Goal: Information Seeking & Learning: Learn about a topic

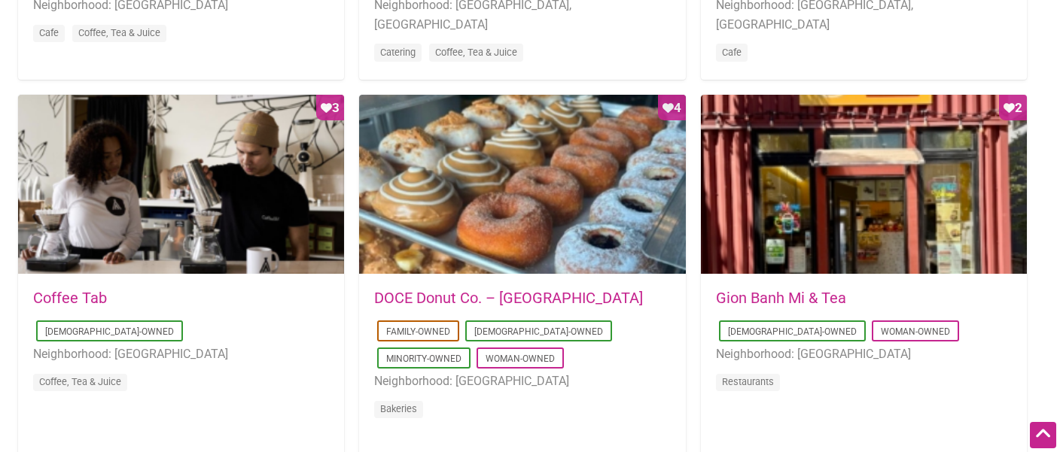
scroll to position [1094, 0]
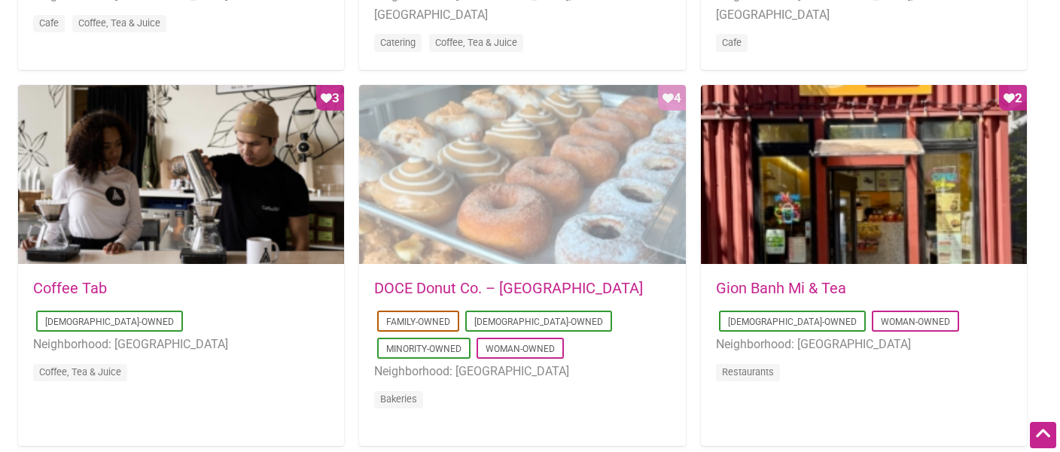
click at [625, 214] on div "Favorite Count 4" at bounding box center [522, 175] width 326 height 181
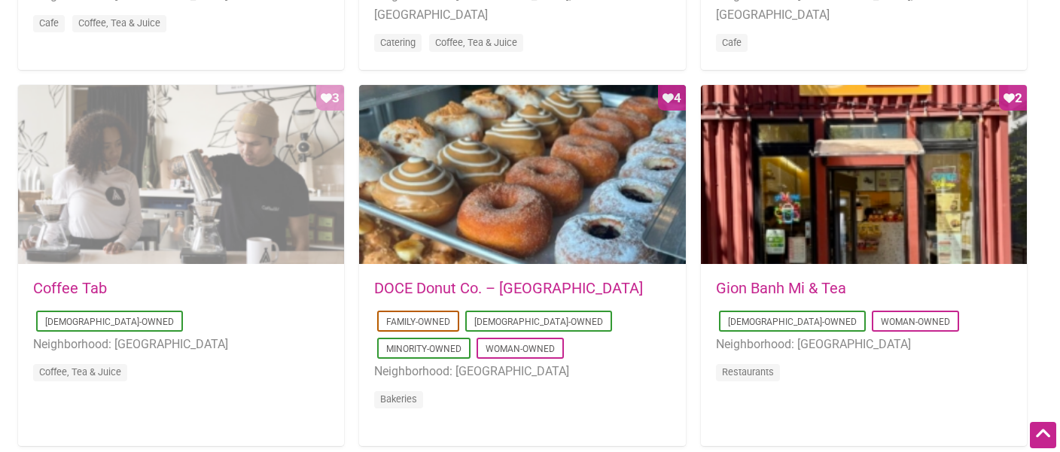
click at [278, 165] on div "Favorite Count 3" at bounding box center [181, 175] width 326 height 181
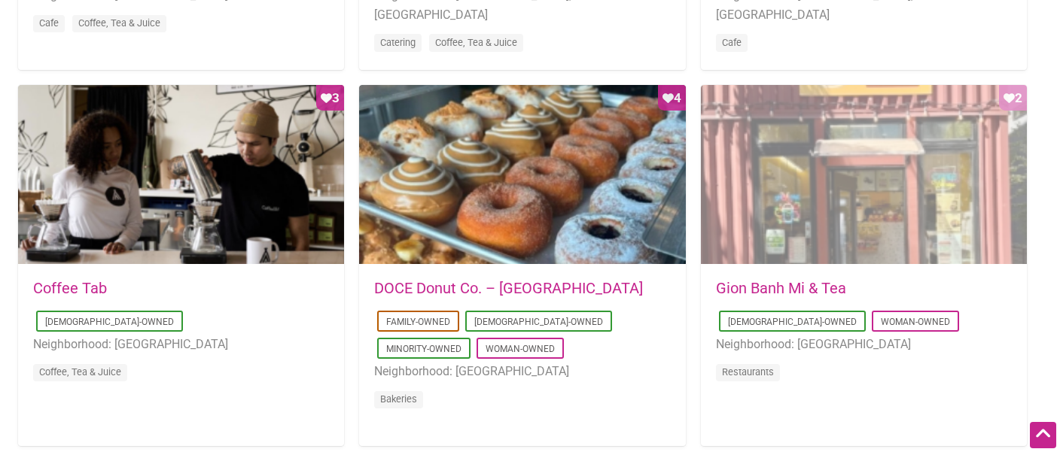
click at [750, 190] on div "Favorite Count 2" at bounding box center [864, 175] width 326 height 181
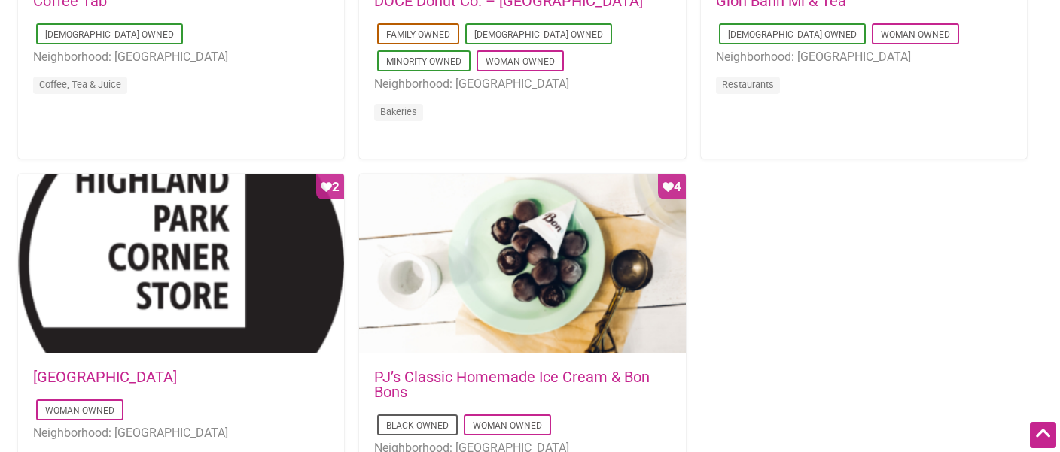
scroll to position [1454, 0]
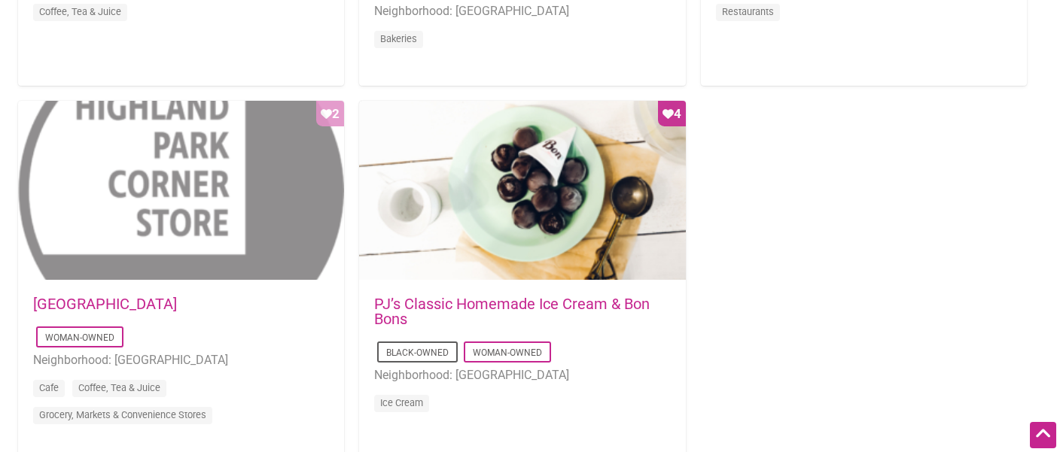
click at [257, 187] on div "Favorite Count 2" at bounding box center [181, 191] width 326 height 181
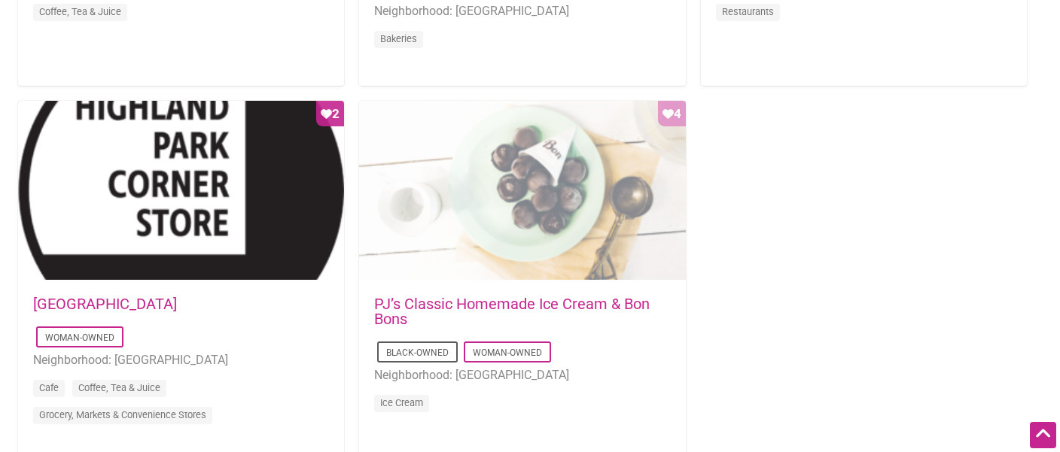
click at [422, 202] on div "Favorite Count 4" at bounding box center [522, 191] width 326 height 181
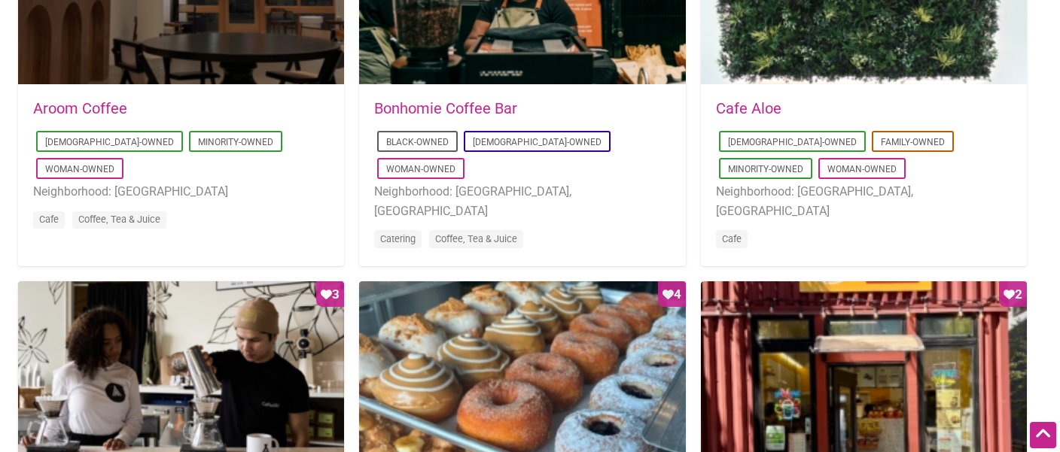
scroll to position [767, 0]
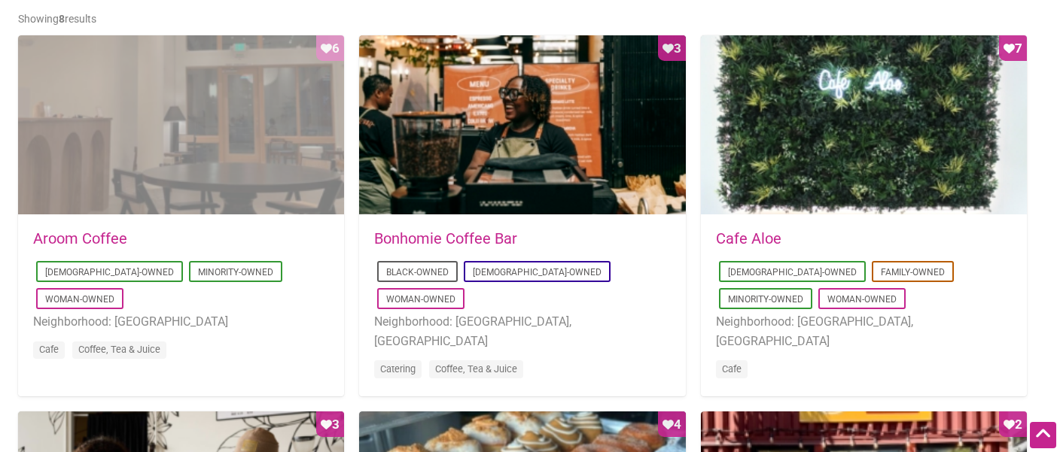
click at [275, 142] on div "Favorite Count 6" at bounding box center [181, 125] width 326 height 181
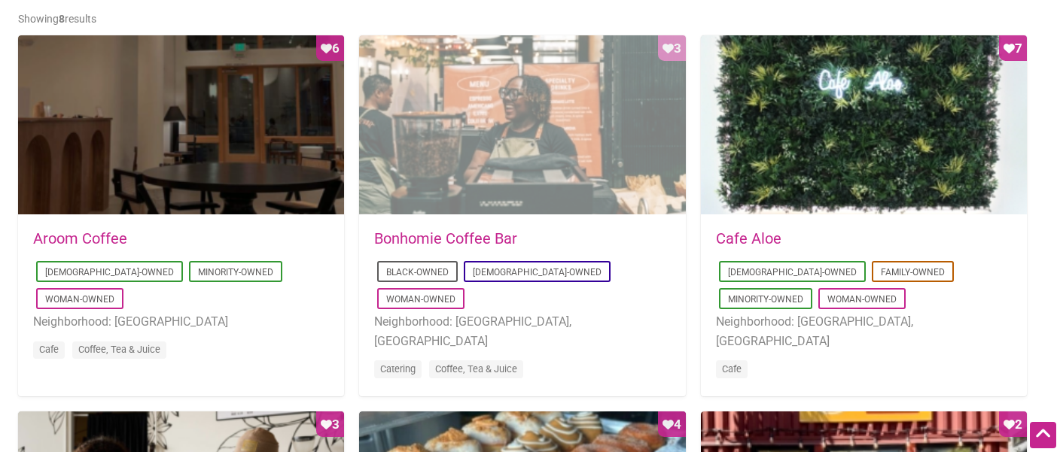
click at [432, 150] on div "Favorite Count 3" at bounding box center [522, 125] width 326 height 181
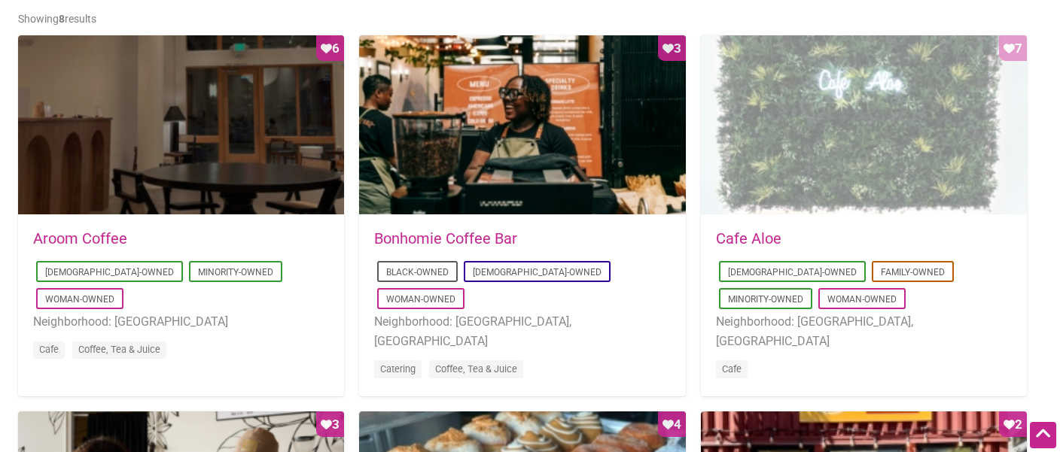
click at [727, 148] on div "Favorite Count 7" at bounding box center [864, 125] width 326 height 181
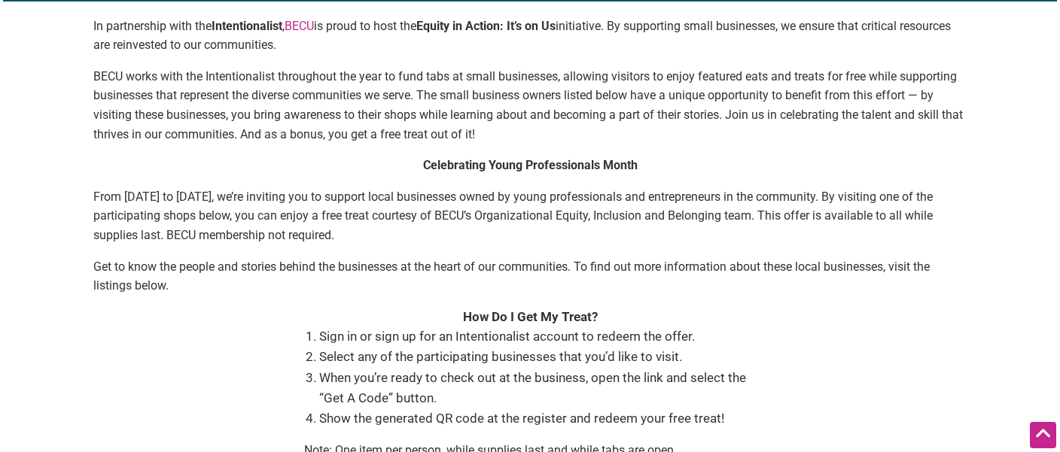
scroll to position [266, 0]
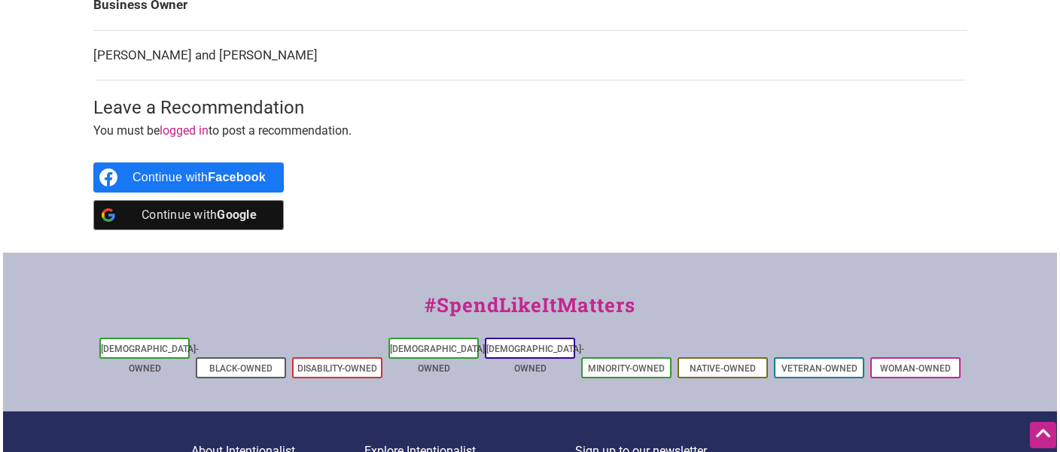
scroll to position [890, 0]
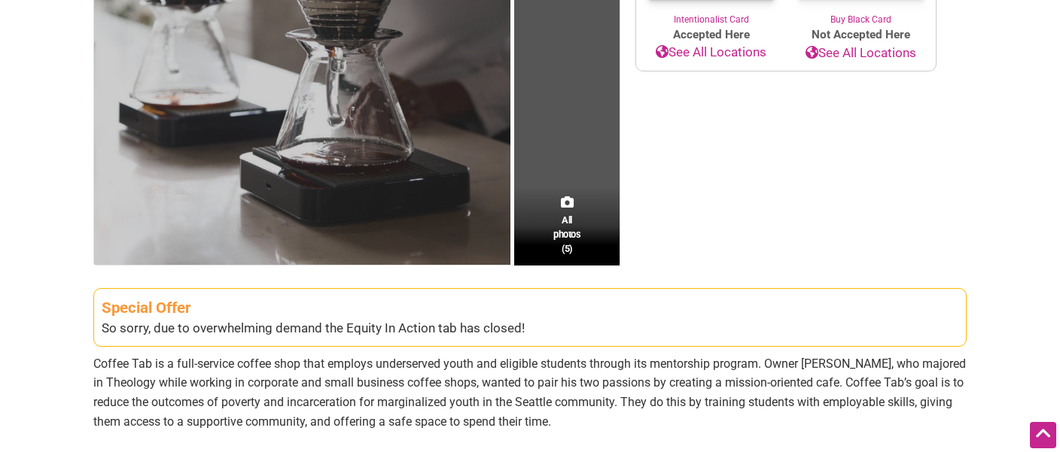
scroll to position [434, 0]
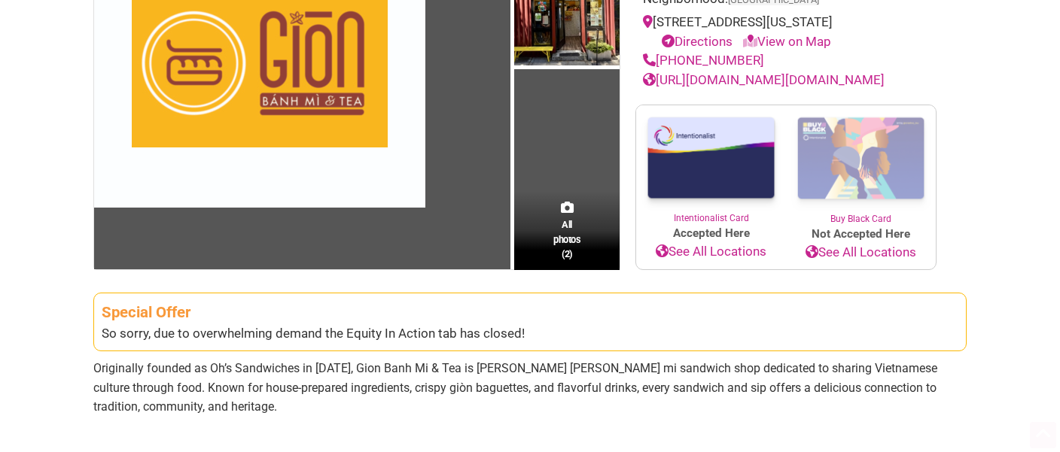
scroll to position [365, 0]
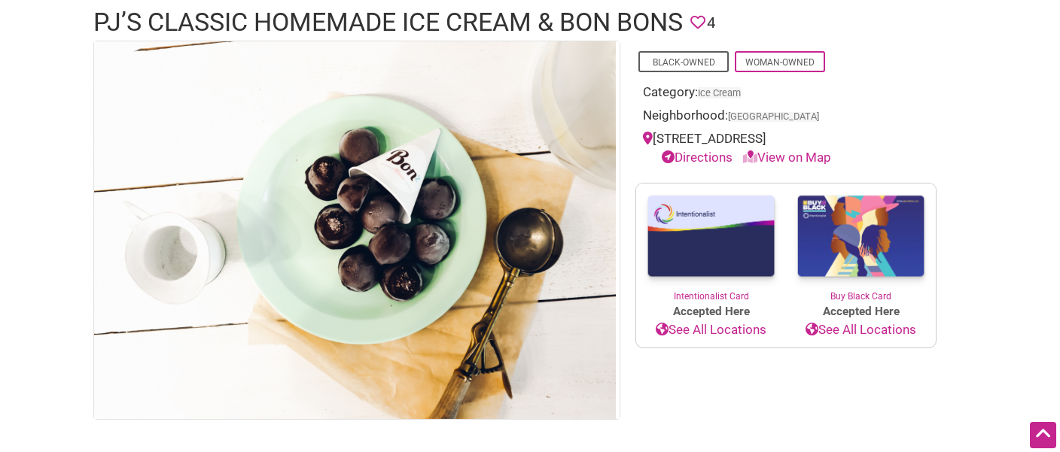
scroll to position [245, 0]
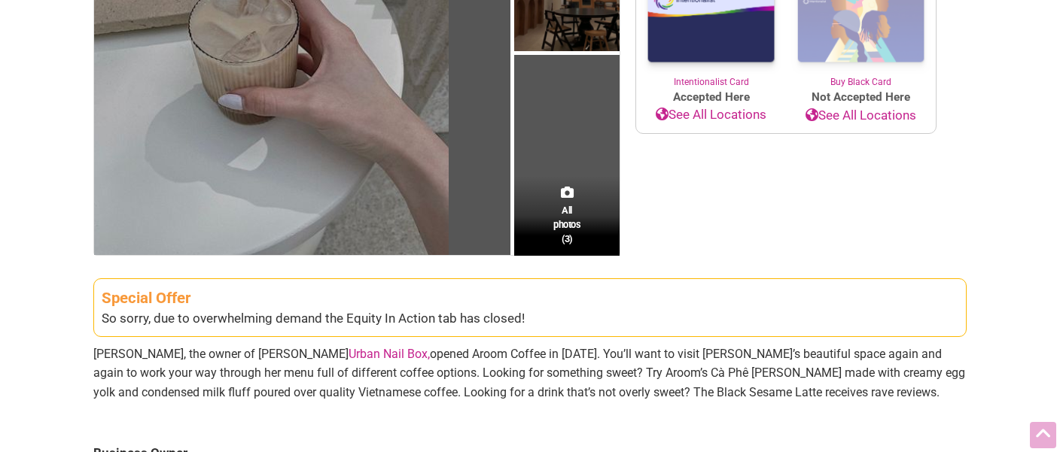
scroll to position [507, 0]
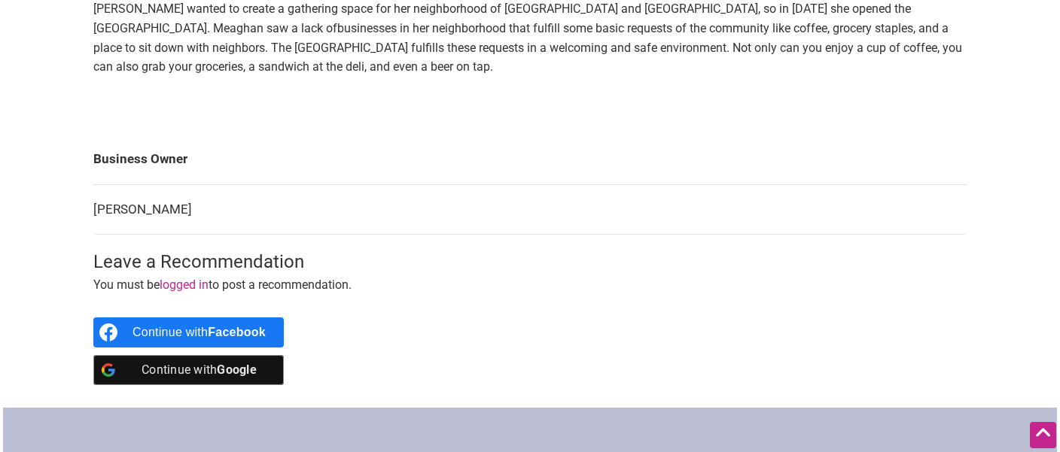
scroll to position [753, 0]
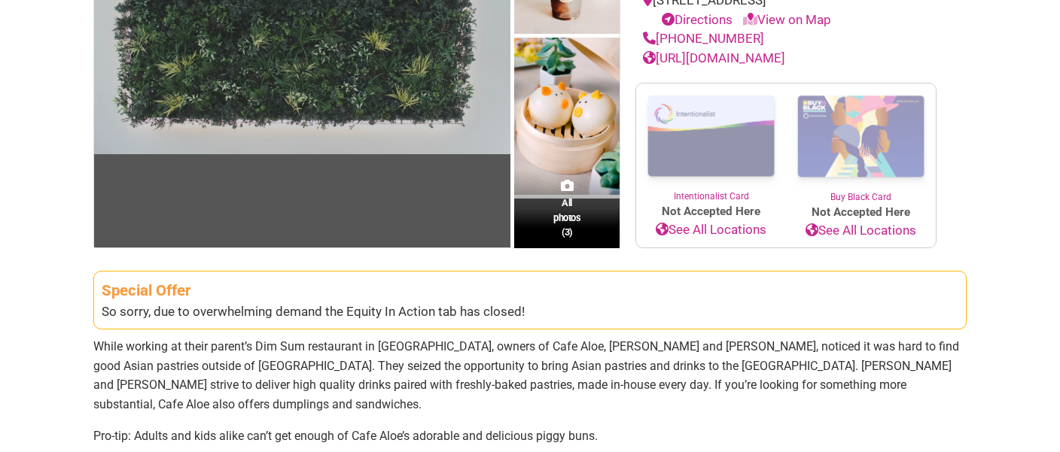
scroll to position [464, 0]
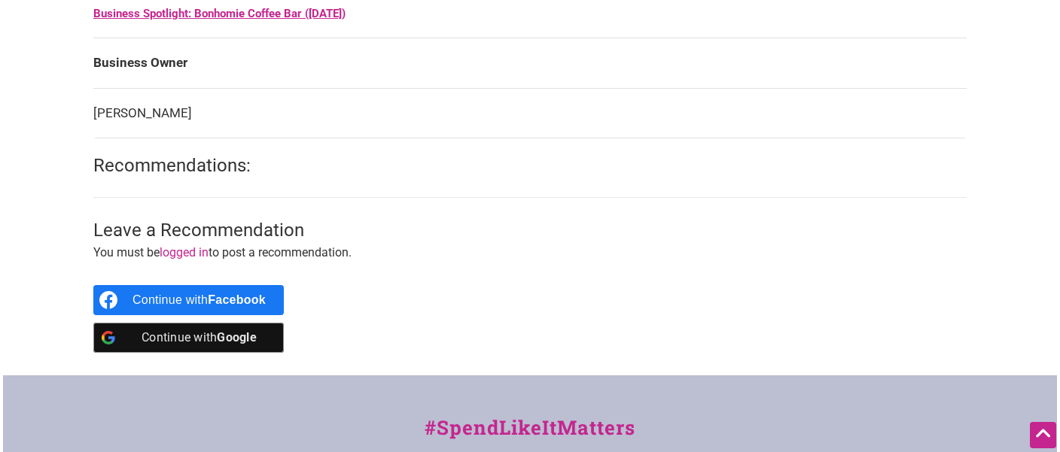
scroll to position [1195, 0]
